Goal: Information Seeking & Learning: Compare options

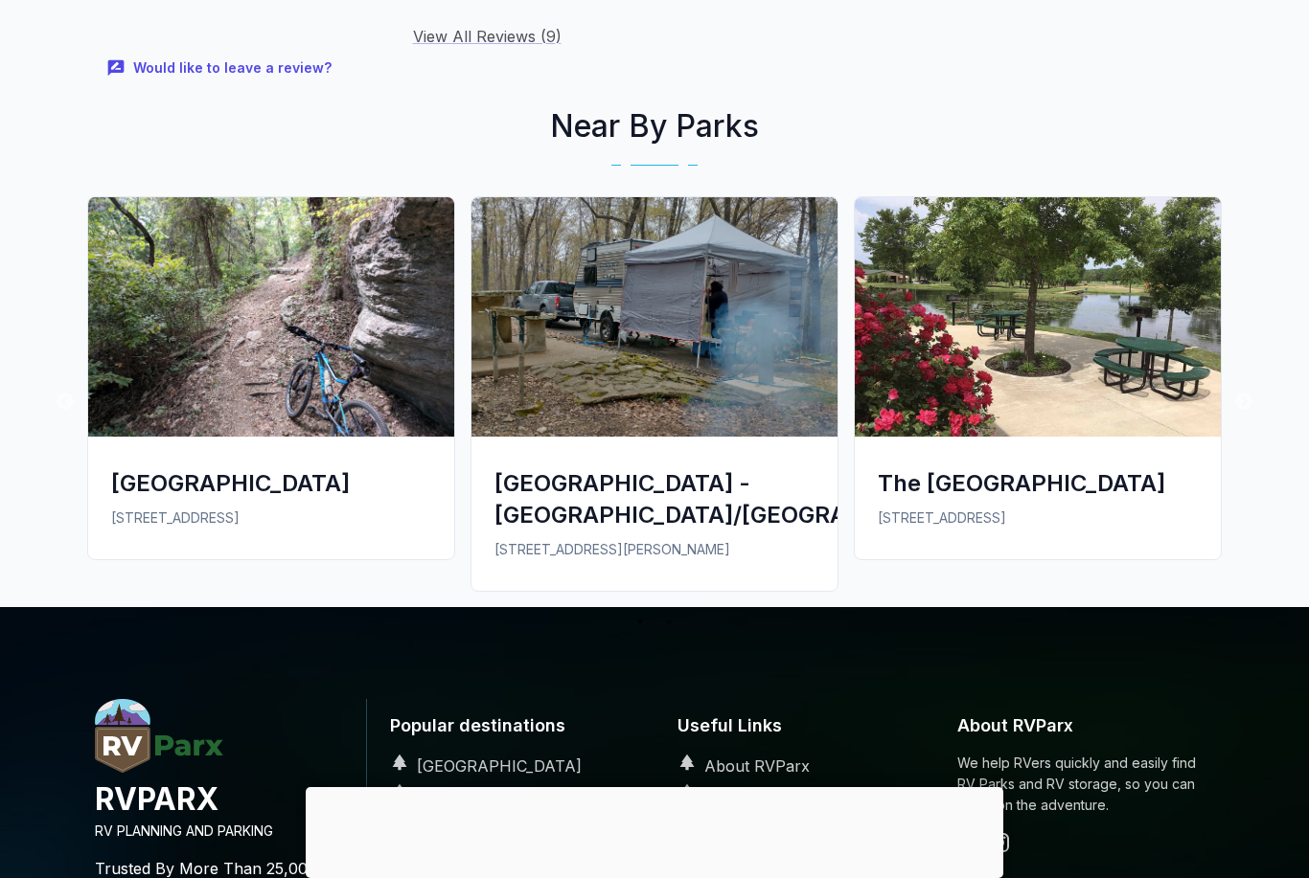
scroll to position [2866, 0]
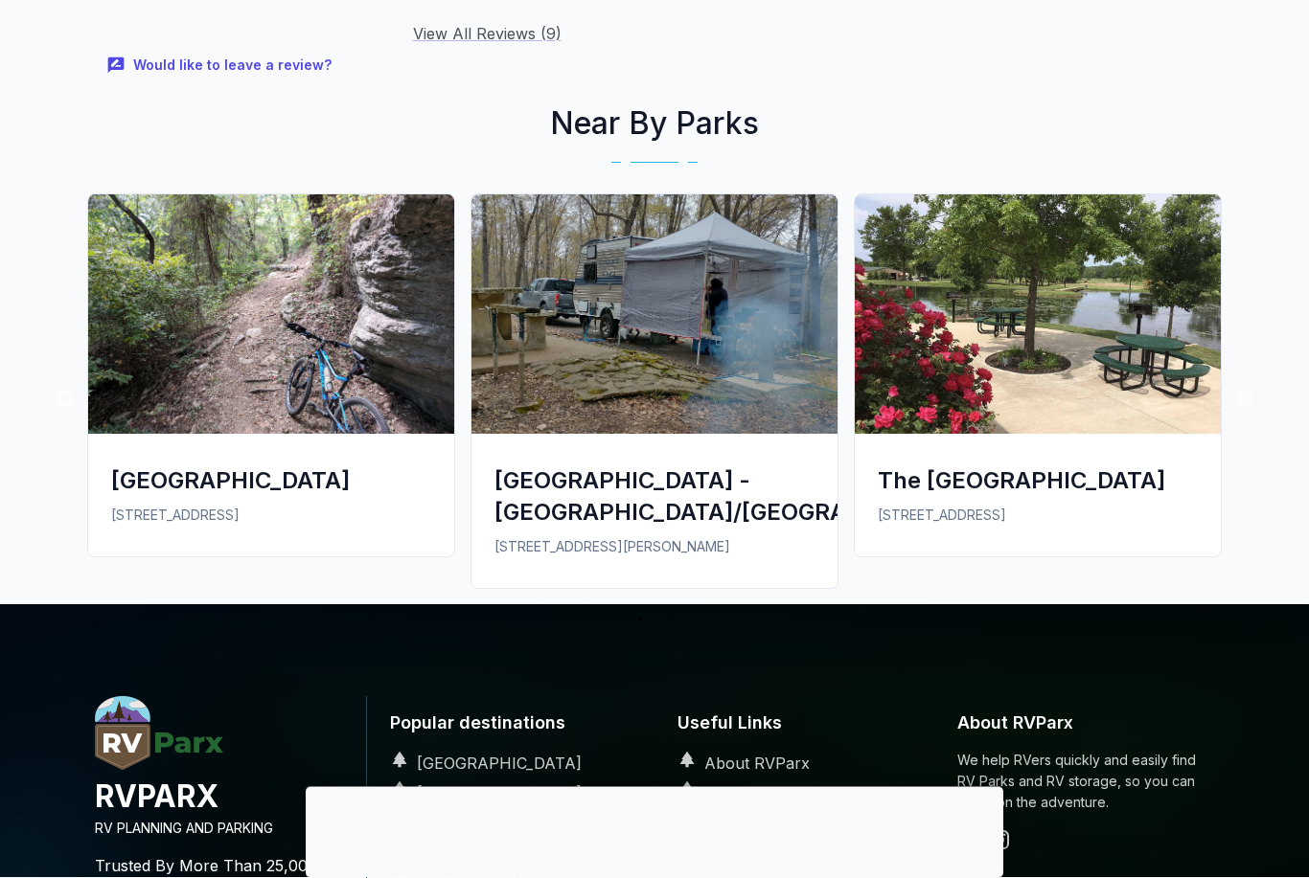
click at [613, 466] on div "[GEOGRAPHIC_DATA] - [GEOGRAPHIC_DATA]/[GEOGRAPHIC_DATA]" at bounding box center [654, 497] width 320 height 63
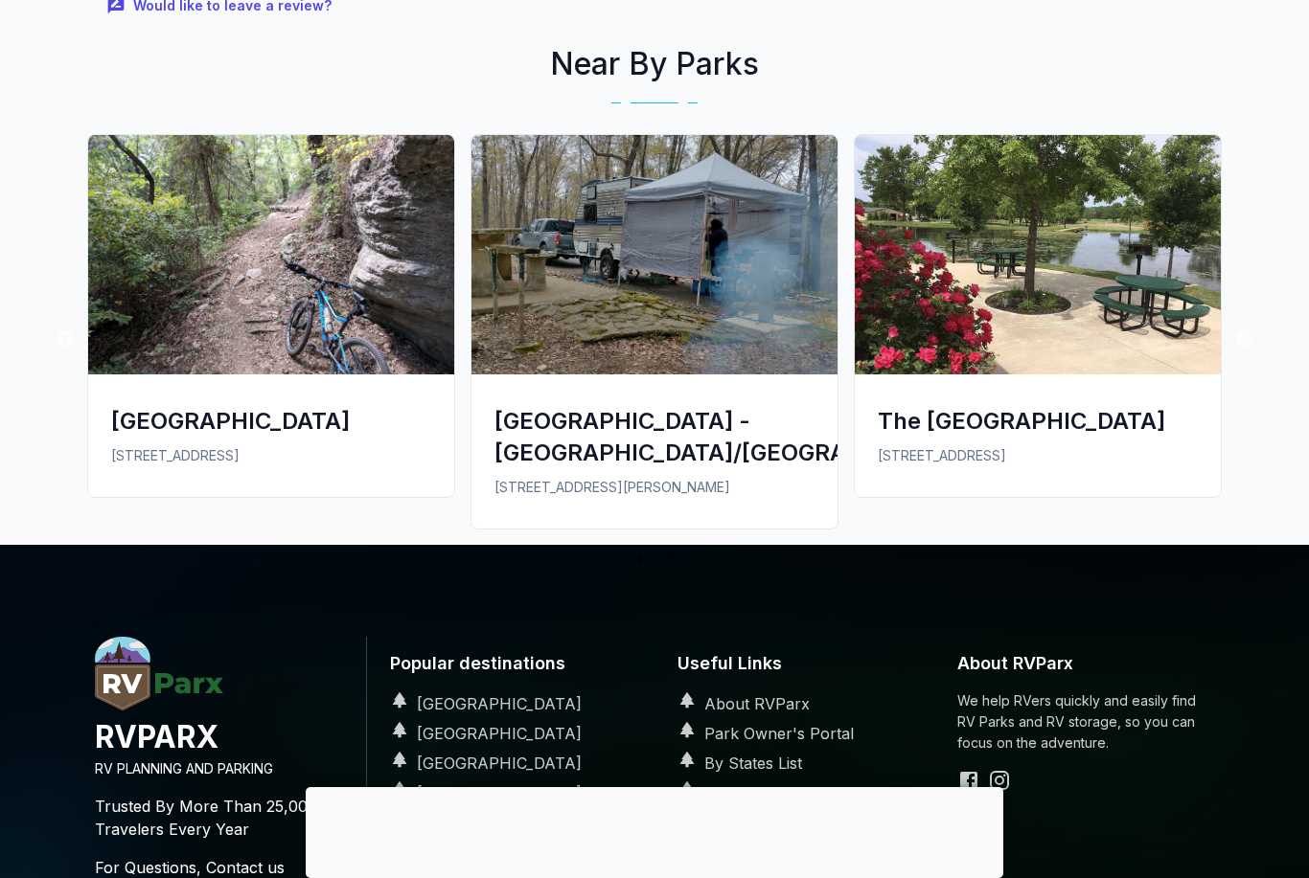
scroll to position [2928, 0]
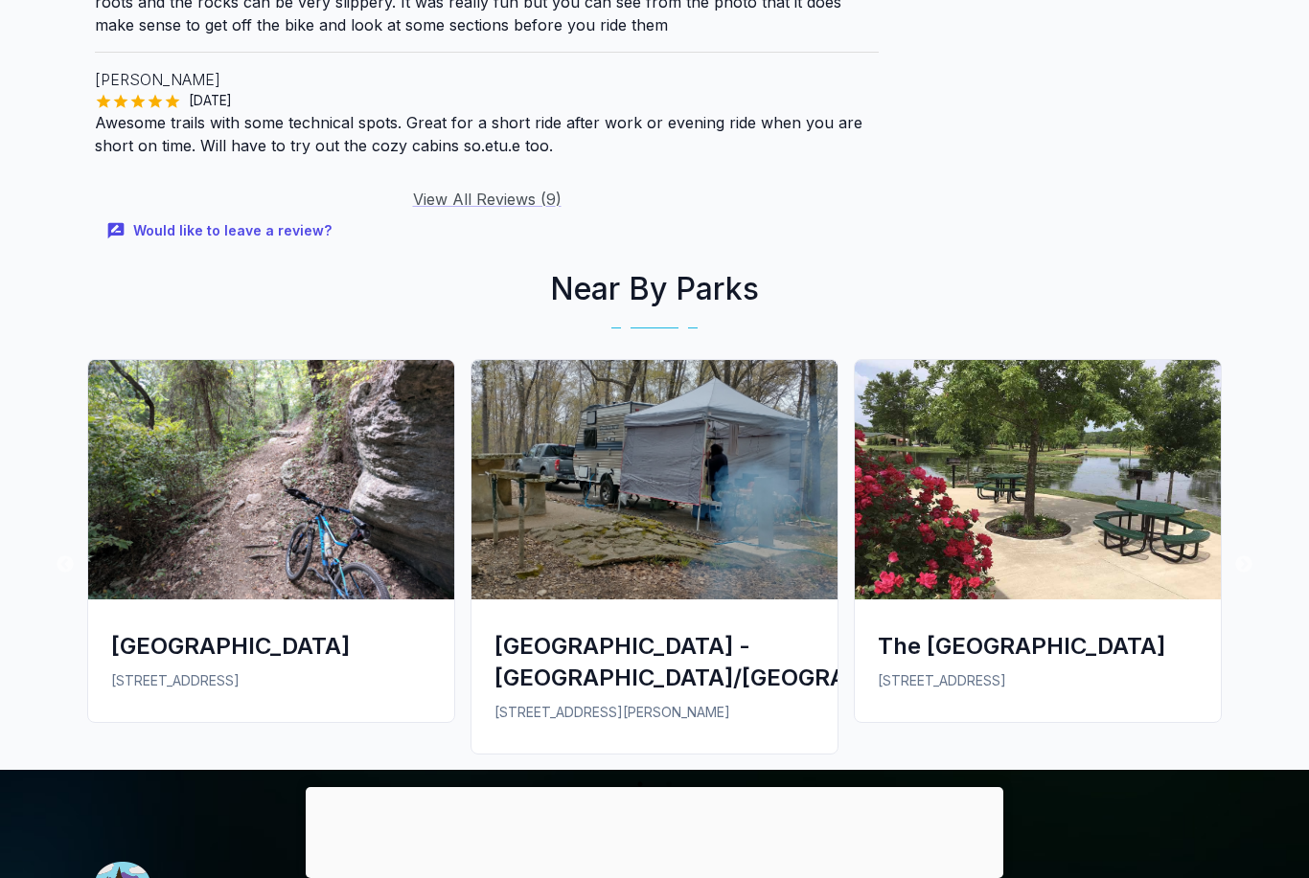
scroll to position [2714, 0]
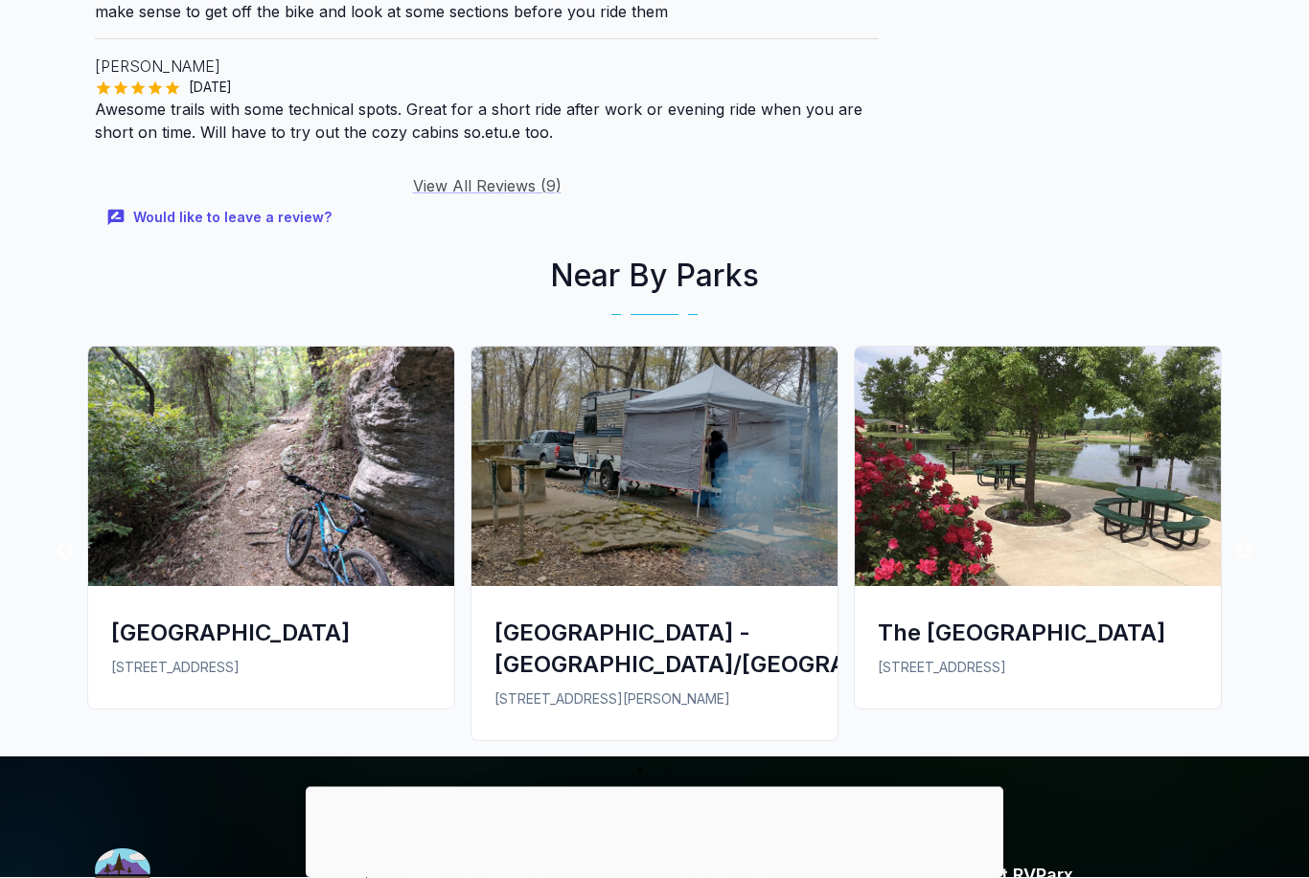
click at [618, 618] on div "[GEOGRAPHIC_DATA] - [GEOGRAPHIC_DATA]/[GEOGRAPHIC_DATA]" at bounding box center [654, 649] width 320 height 63
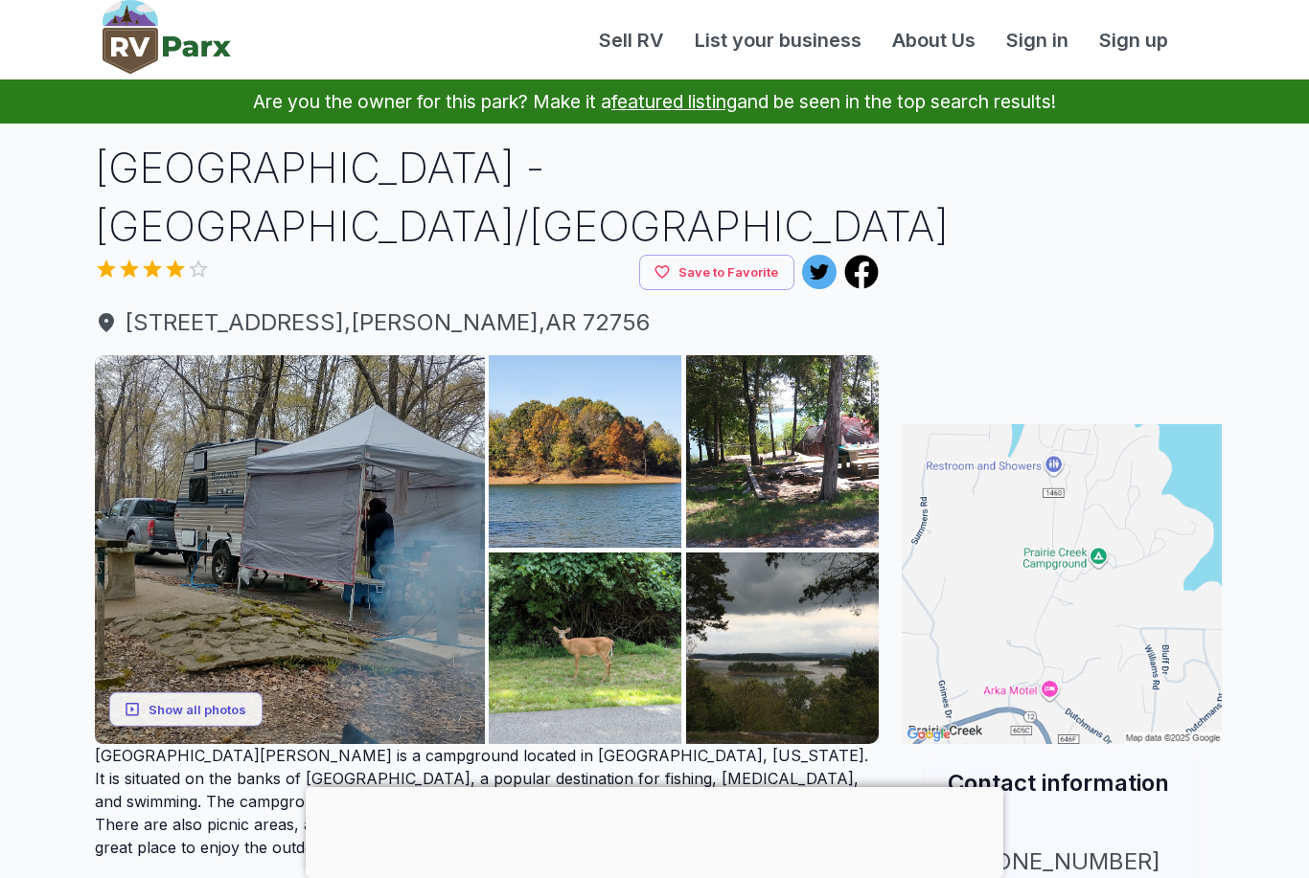
click at [1154, 530] on img at bounding box center [1061, 584] width 320 height 320
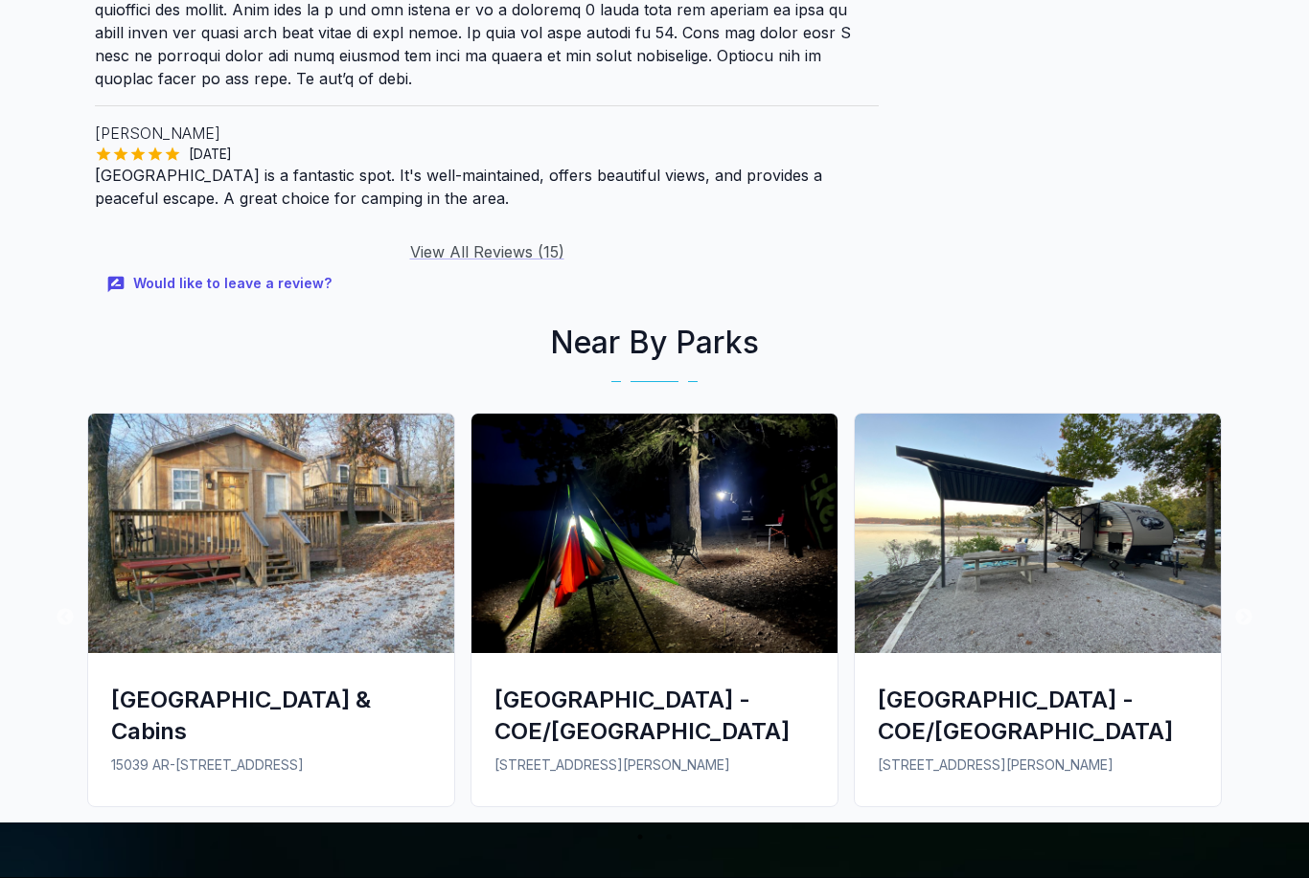
scroll to position [2906, 0]
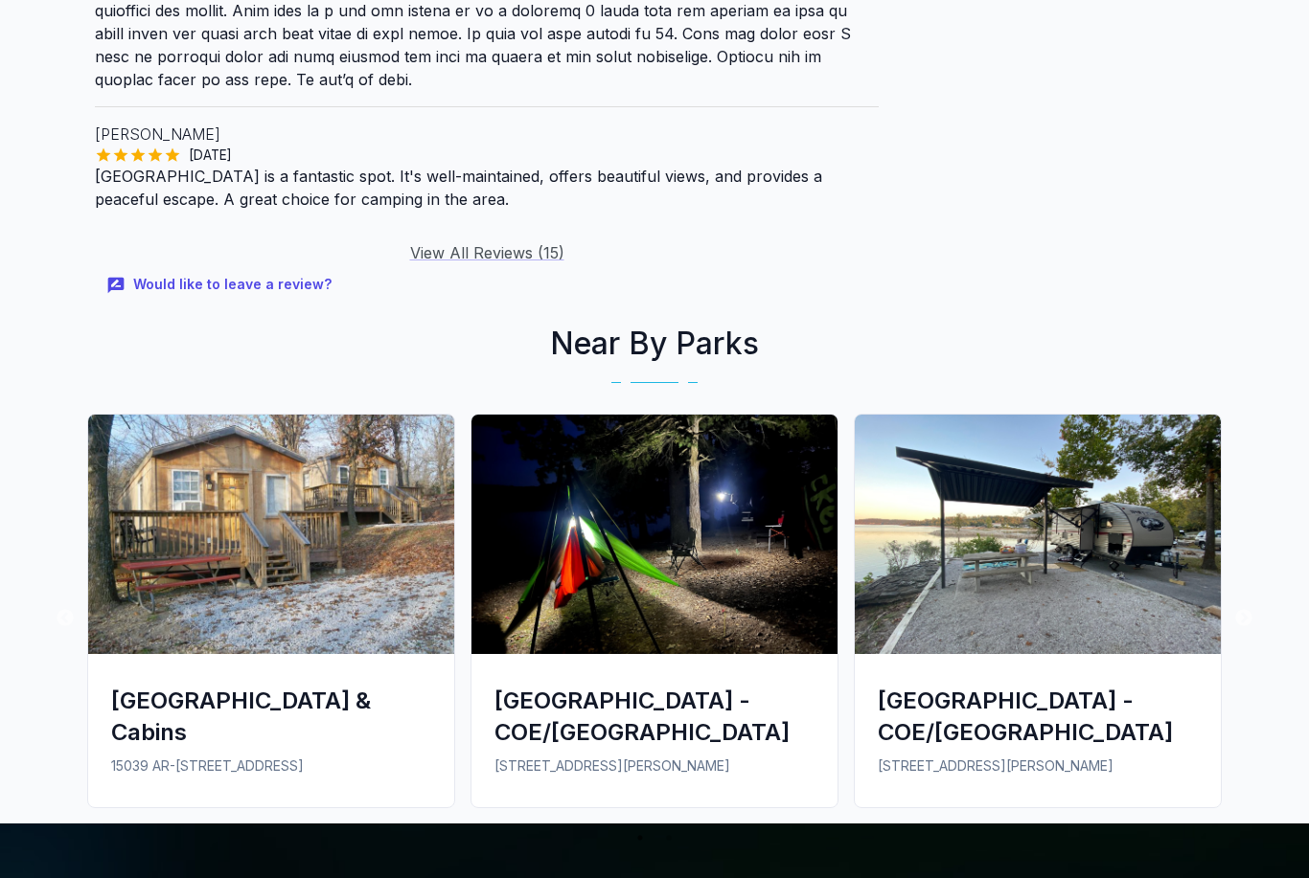
click at [1105, 450] on img at bounding box center [1037, 534] width 366 height 239
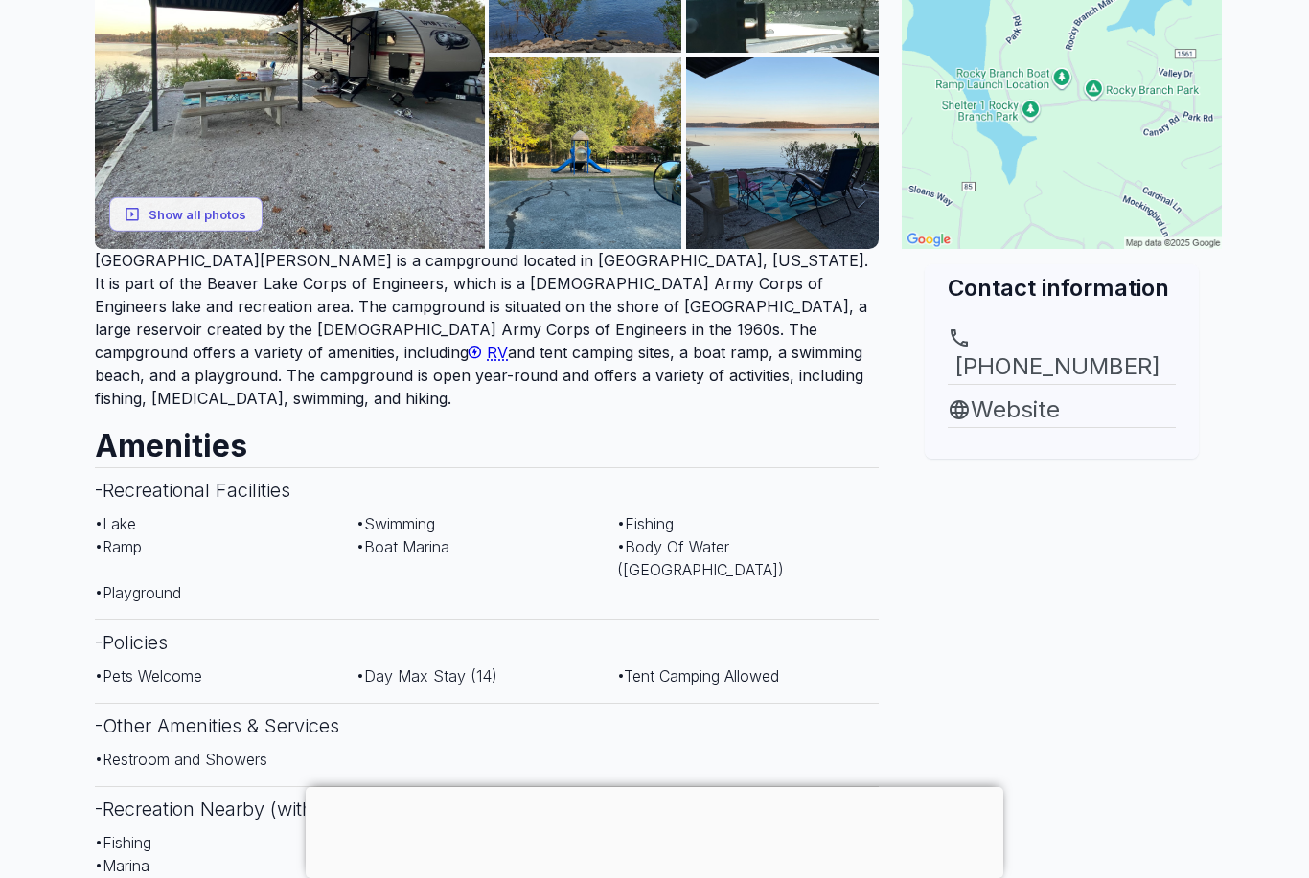
scroll to position [491, 0]
